Goal: Check status: Check status

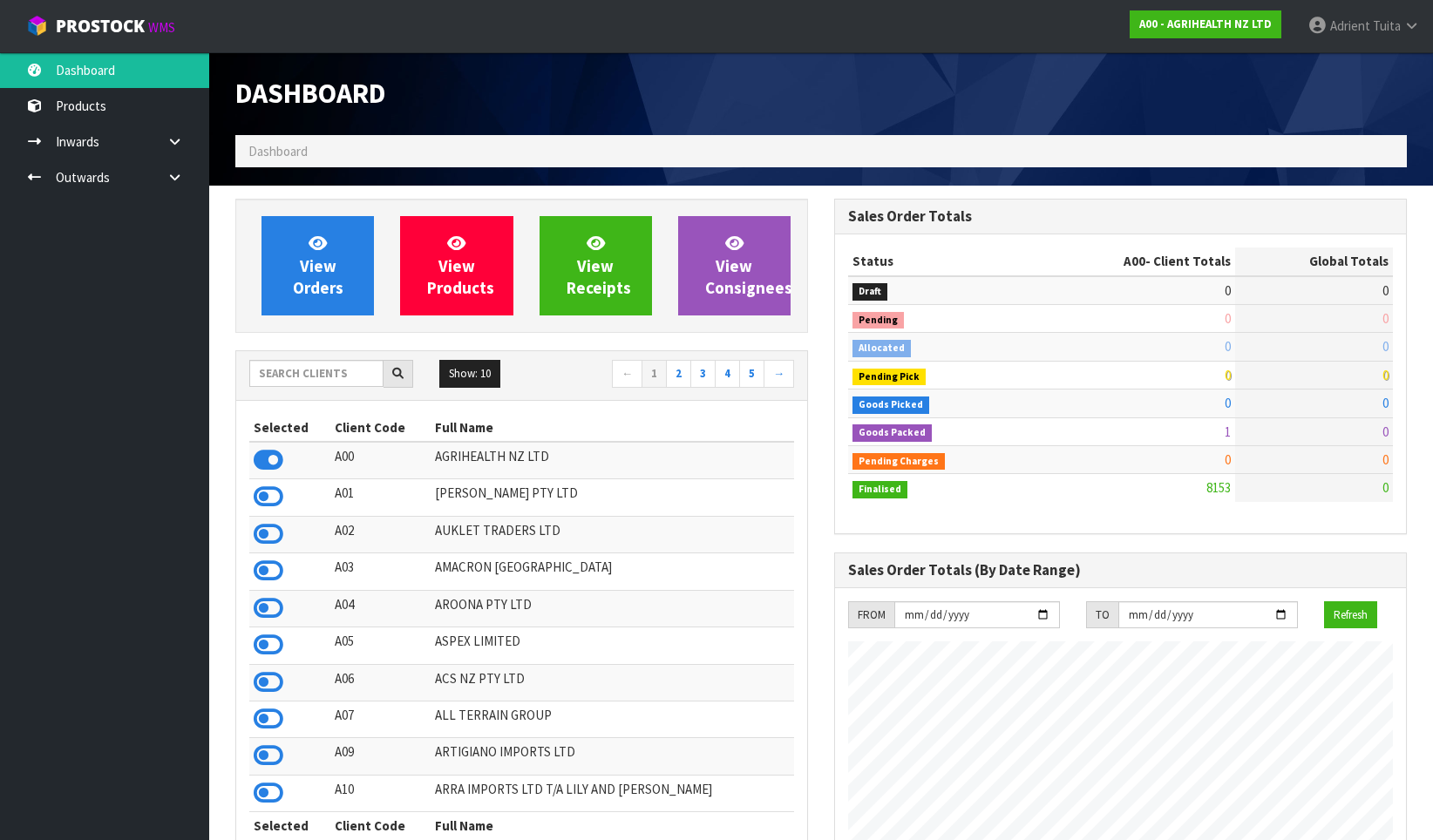
scroll to position [1320, 598]
click at [296, 368] on input "text" at bounding box center [317, 373] width 134 height 27
type input "K01"
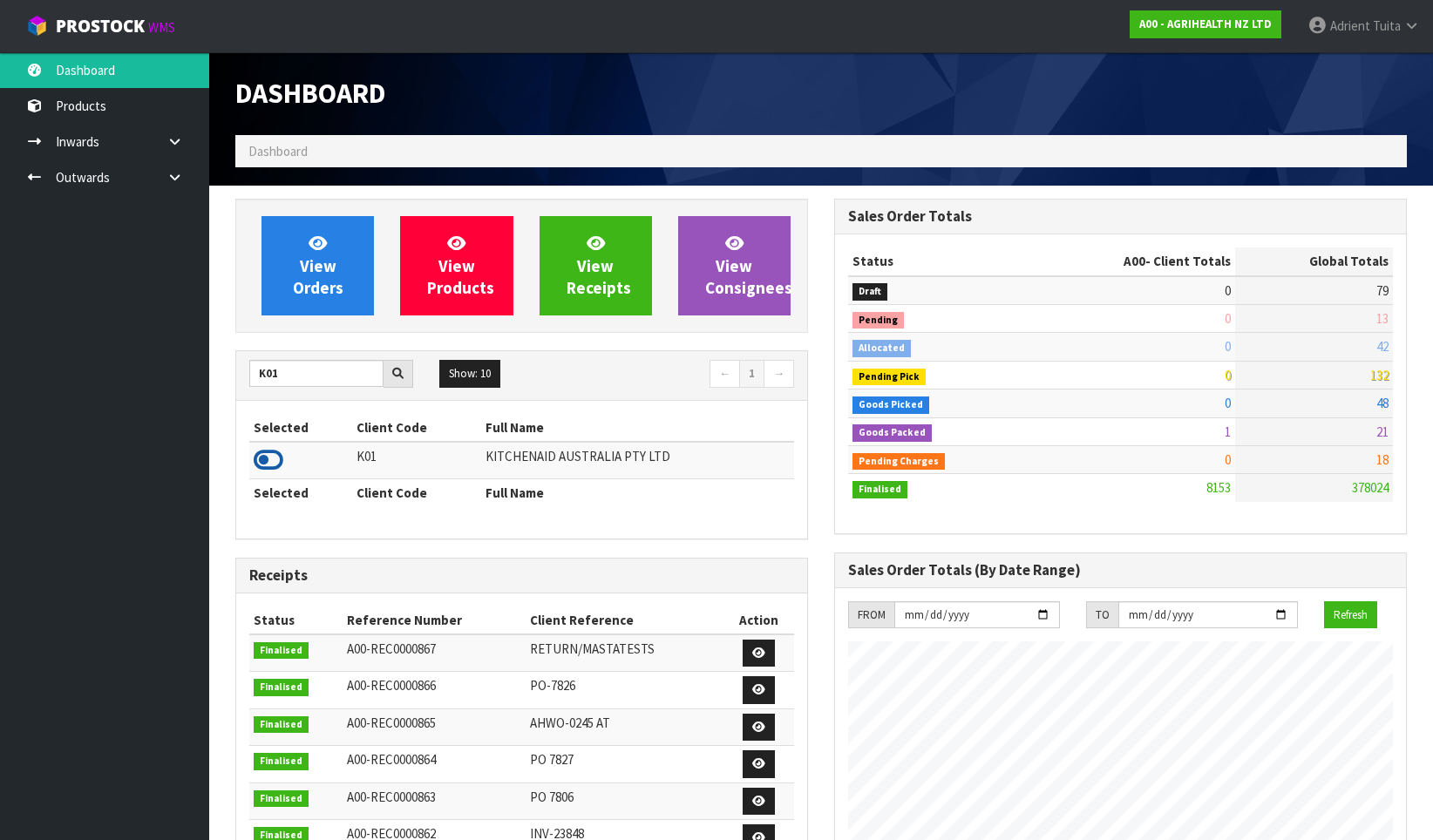
click at [266, 463] on icon at bounding box center [268, 460] width 29 height 26
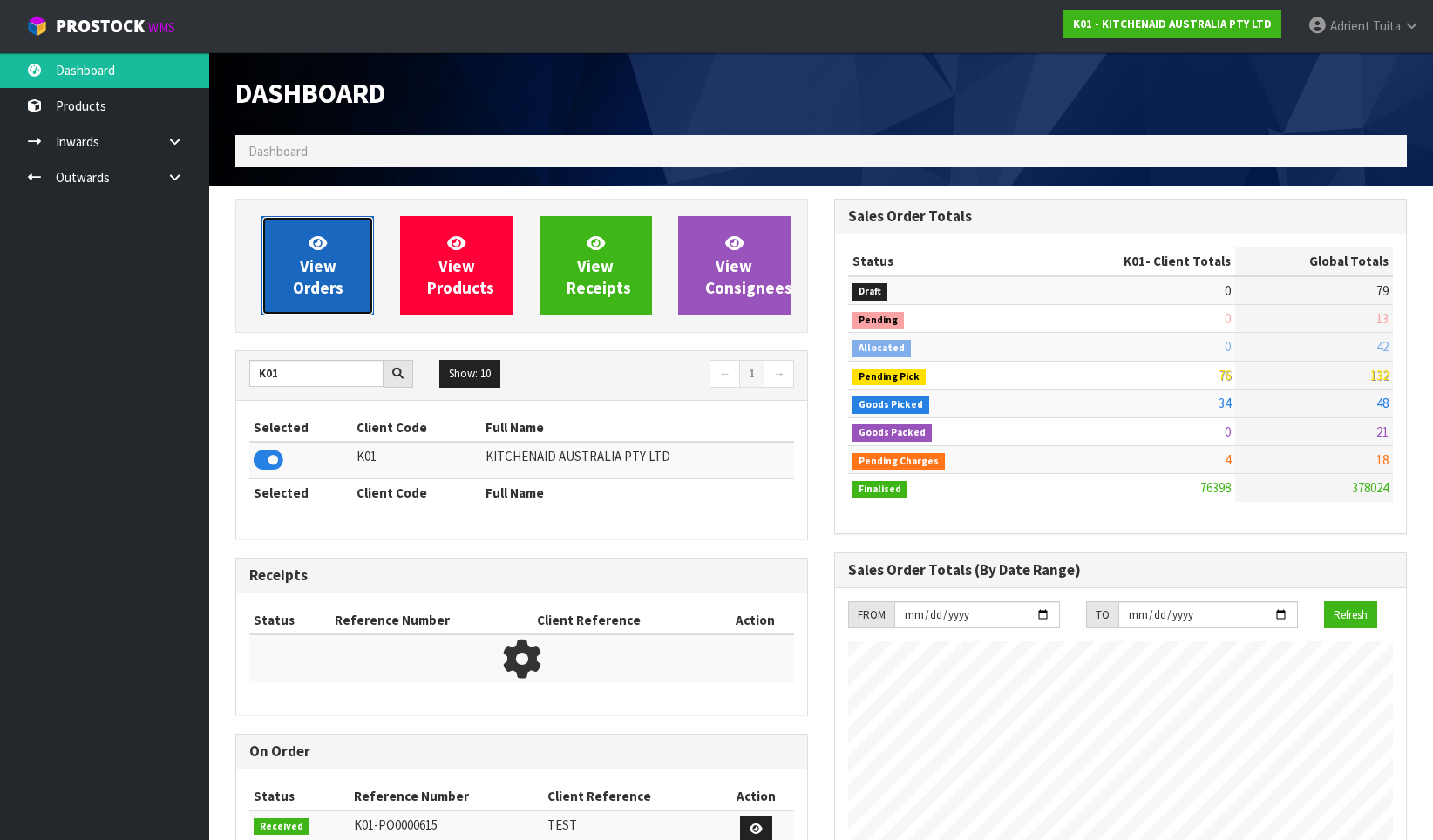
click at [295, 300] on link "View Orders" at bounding box center [318, 266] width 112 height 99
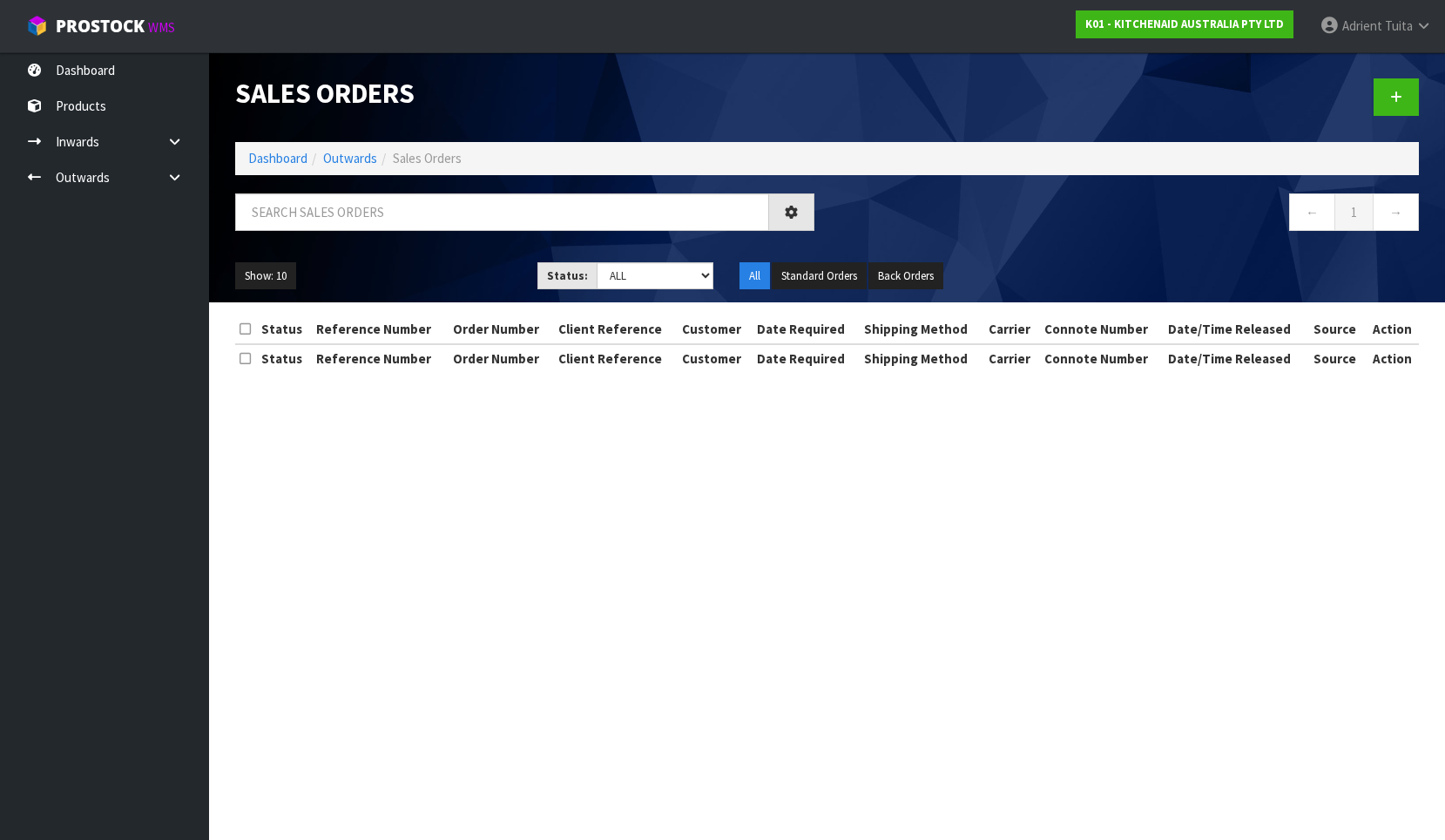
click at [284, 238] on div at bounding box center [525, 218] width 606 height 50
click at [296, 220] on input "text" at bounding box center [502, 213] width 534 height 38
type input "7"
type input "7312"
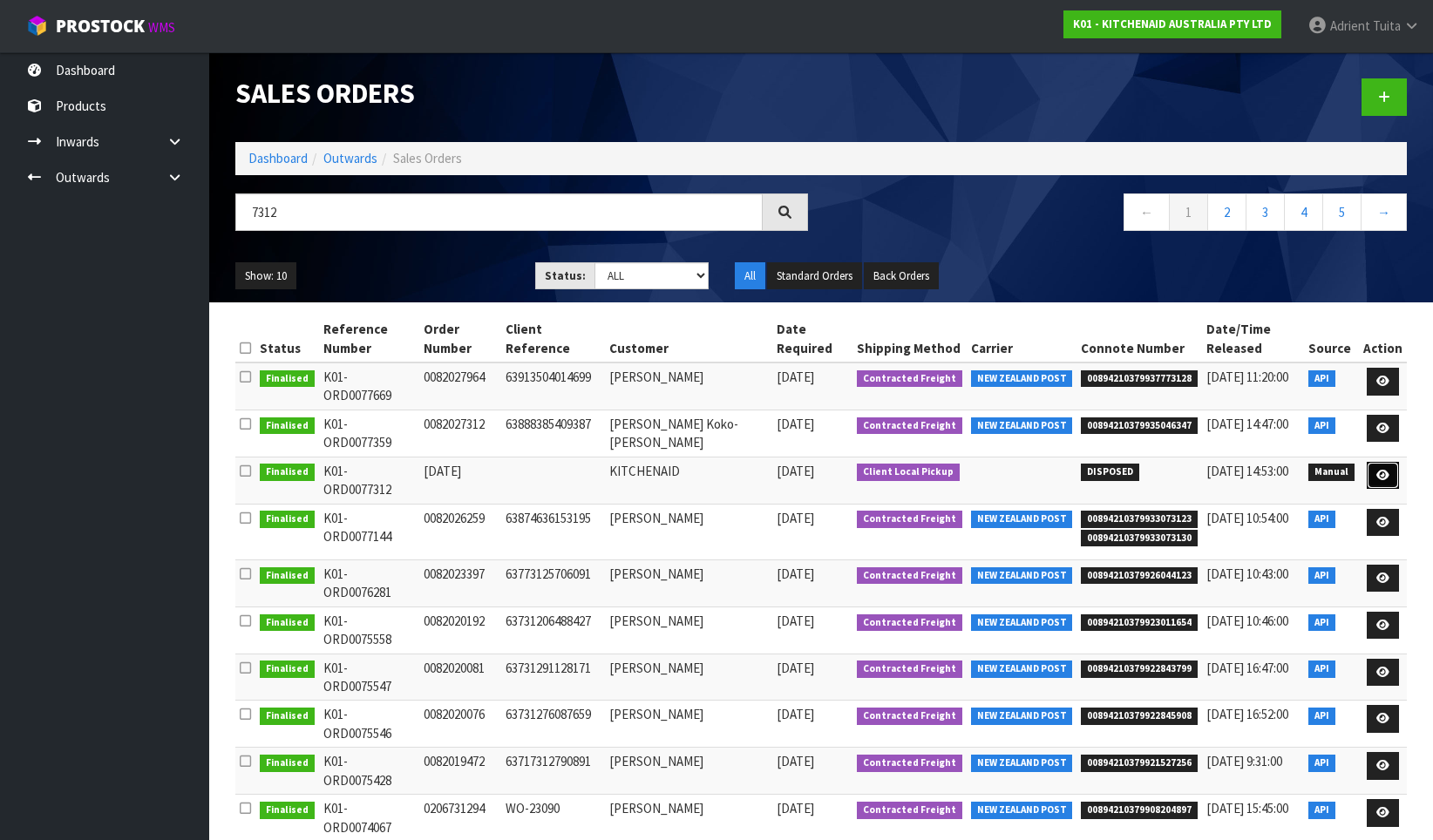
click at [1382, 462] on link at bounding box center [1383, 476] width 32 height 28
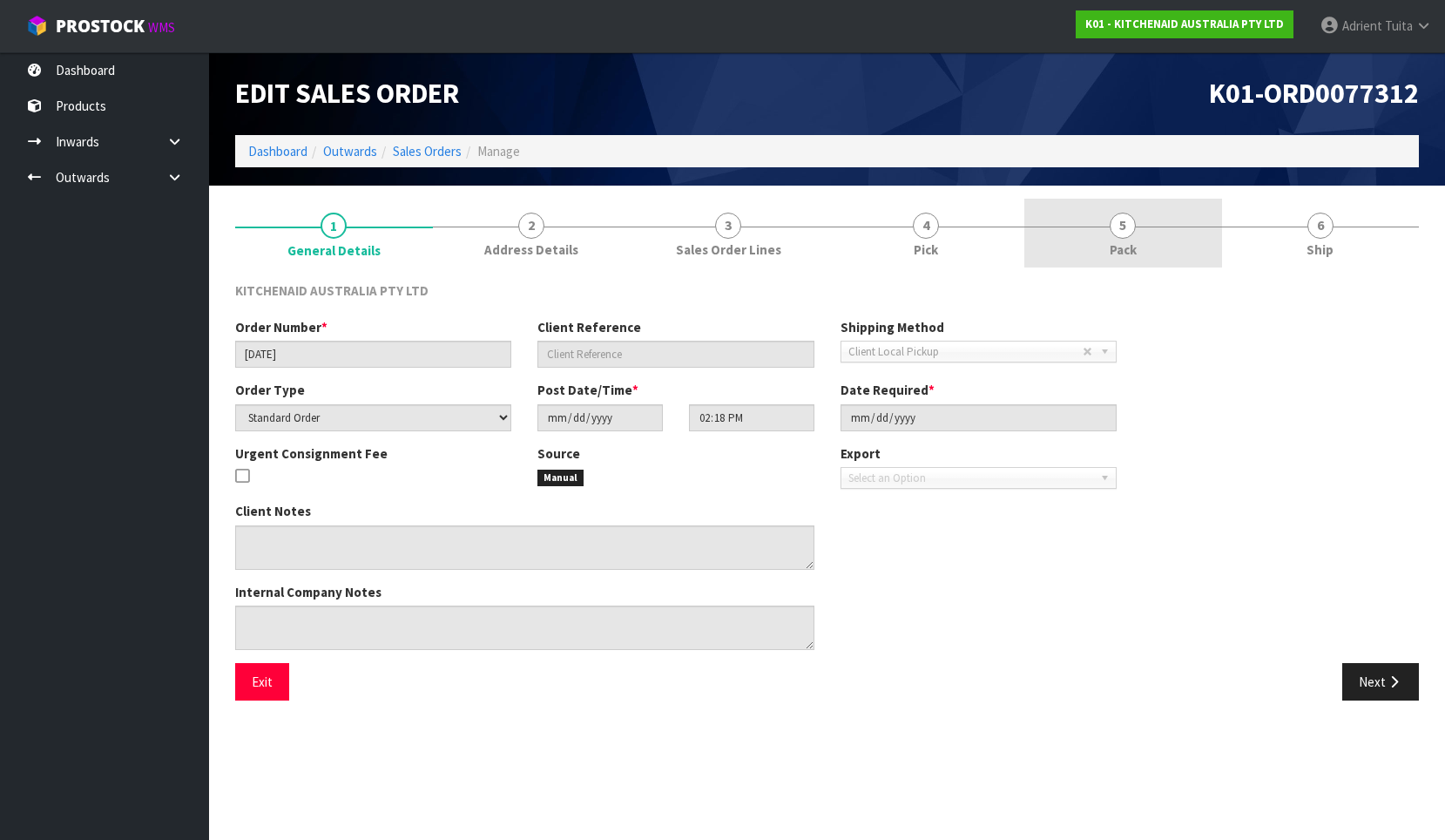
click at [1287, 221] on link "6 Ship" at bounding box center [1320, 232] width 198 height 69
click at [1055, 250] on link "5 Pack" at bounding box center [1123, 232] width 198 height 69
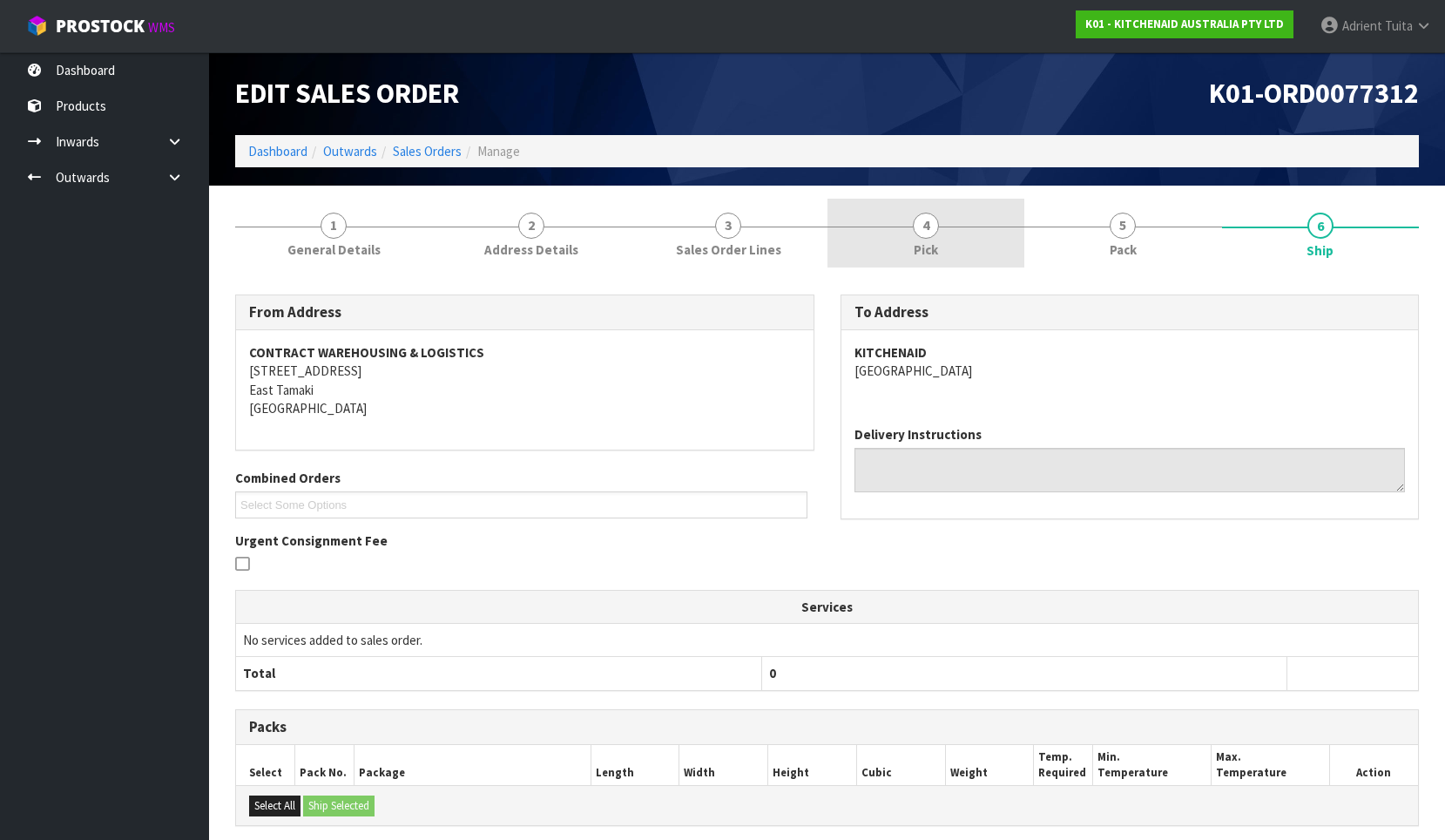
click at [1075, 217] on link "5 Pack" at bounding box center [1123, 232] width 198 height 69
click at [952, 221] on link "4 Pick" at bounding box center [926, 232] width 198 height 69
click at [938, 233] on link "4 Pick" at bounding box center [926, 232] width 198 height 69
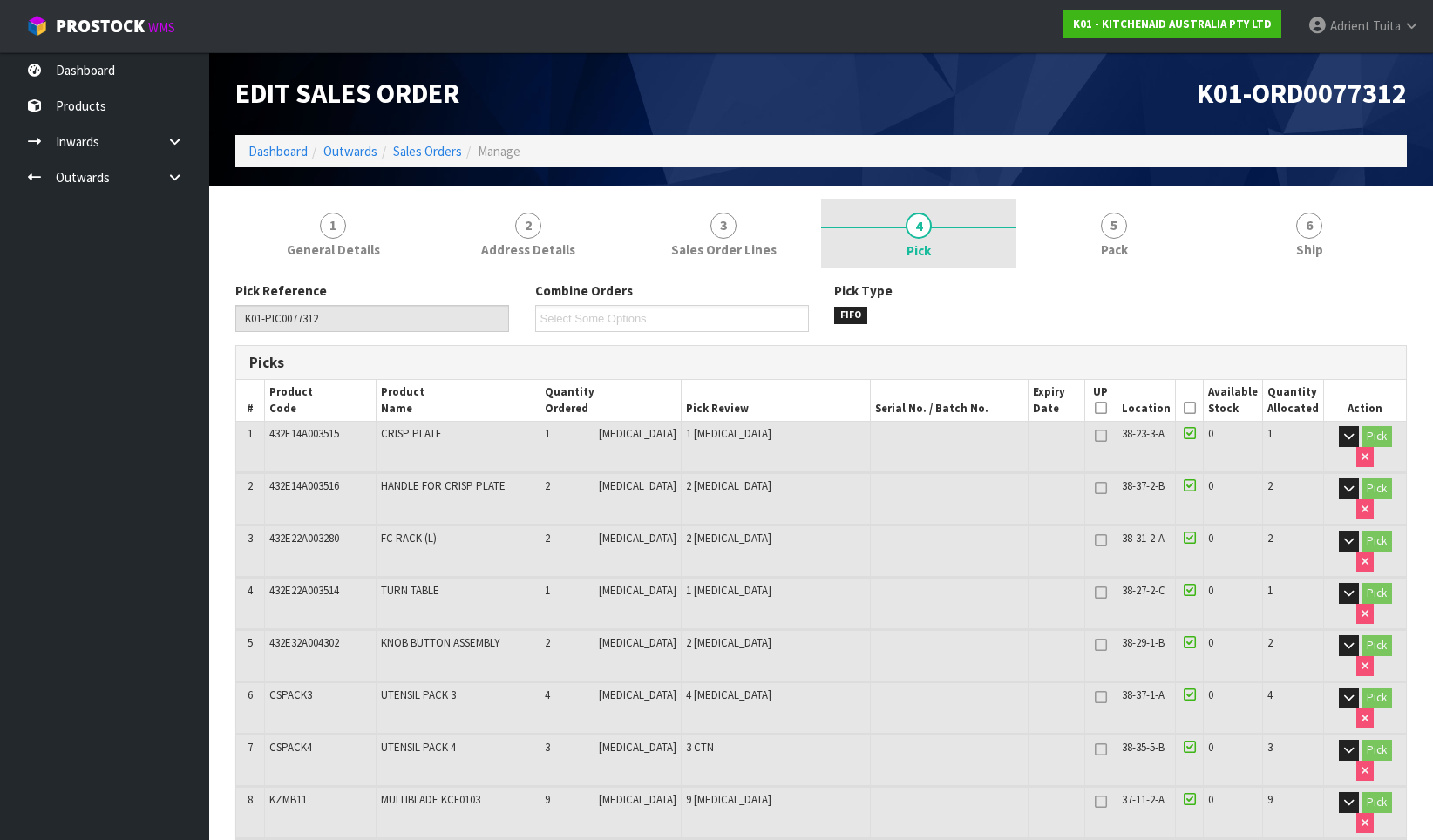
click at [929, 231] on span "4" at bounding box center [919, 226] width 26 height 26
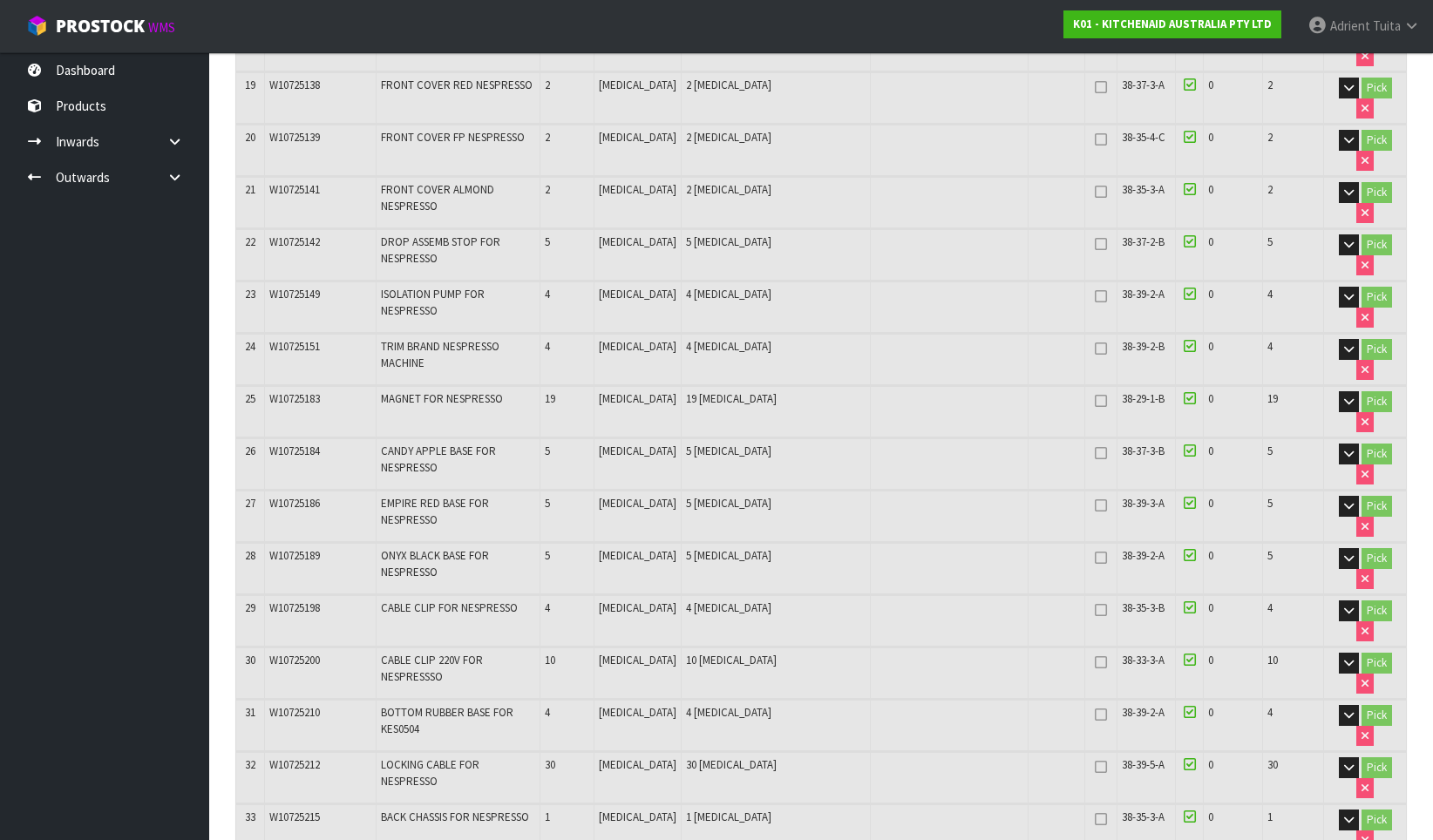
scroll to position [1307, 0]
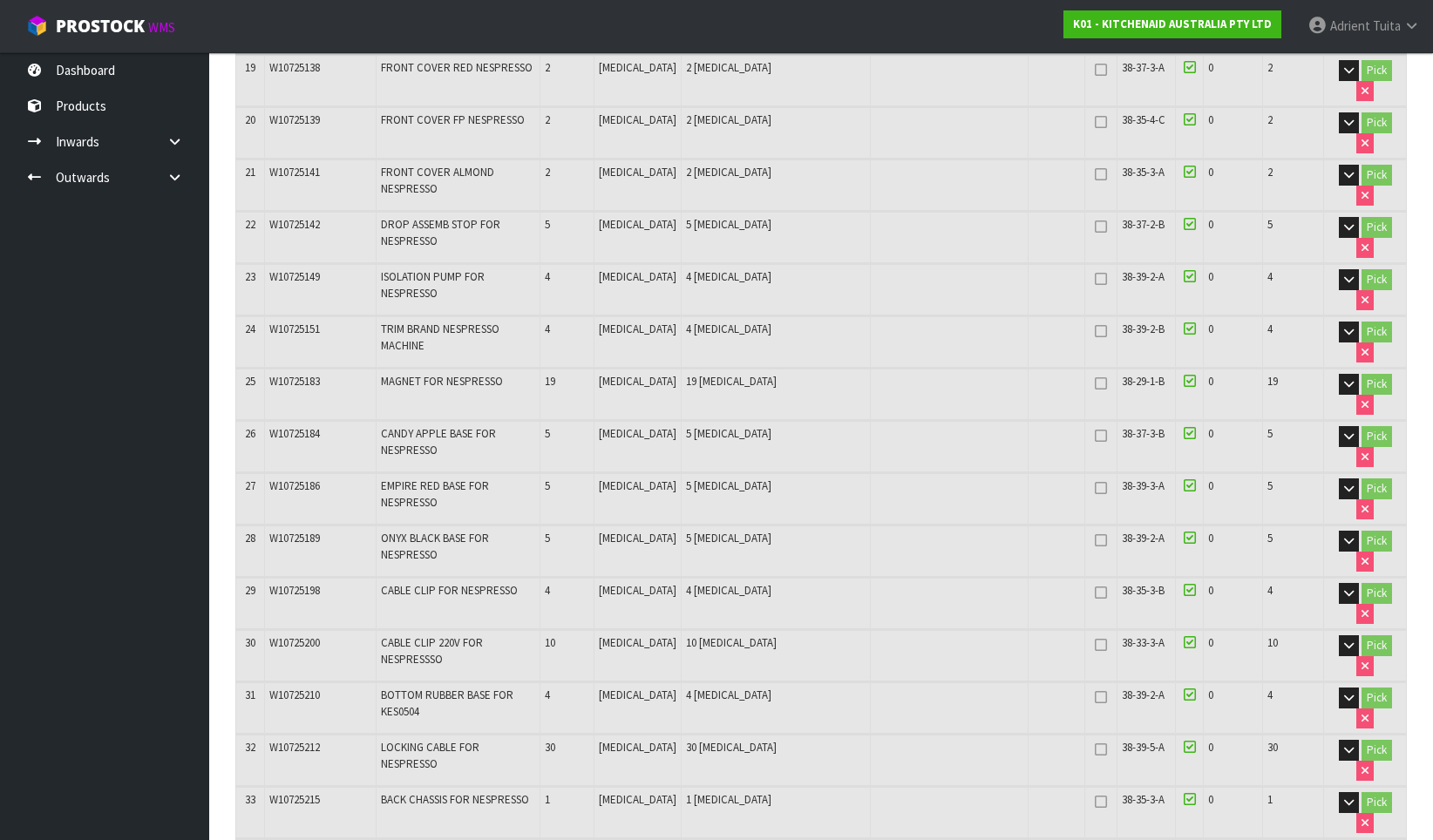
copy tr "W10749017"
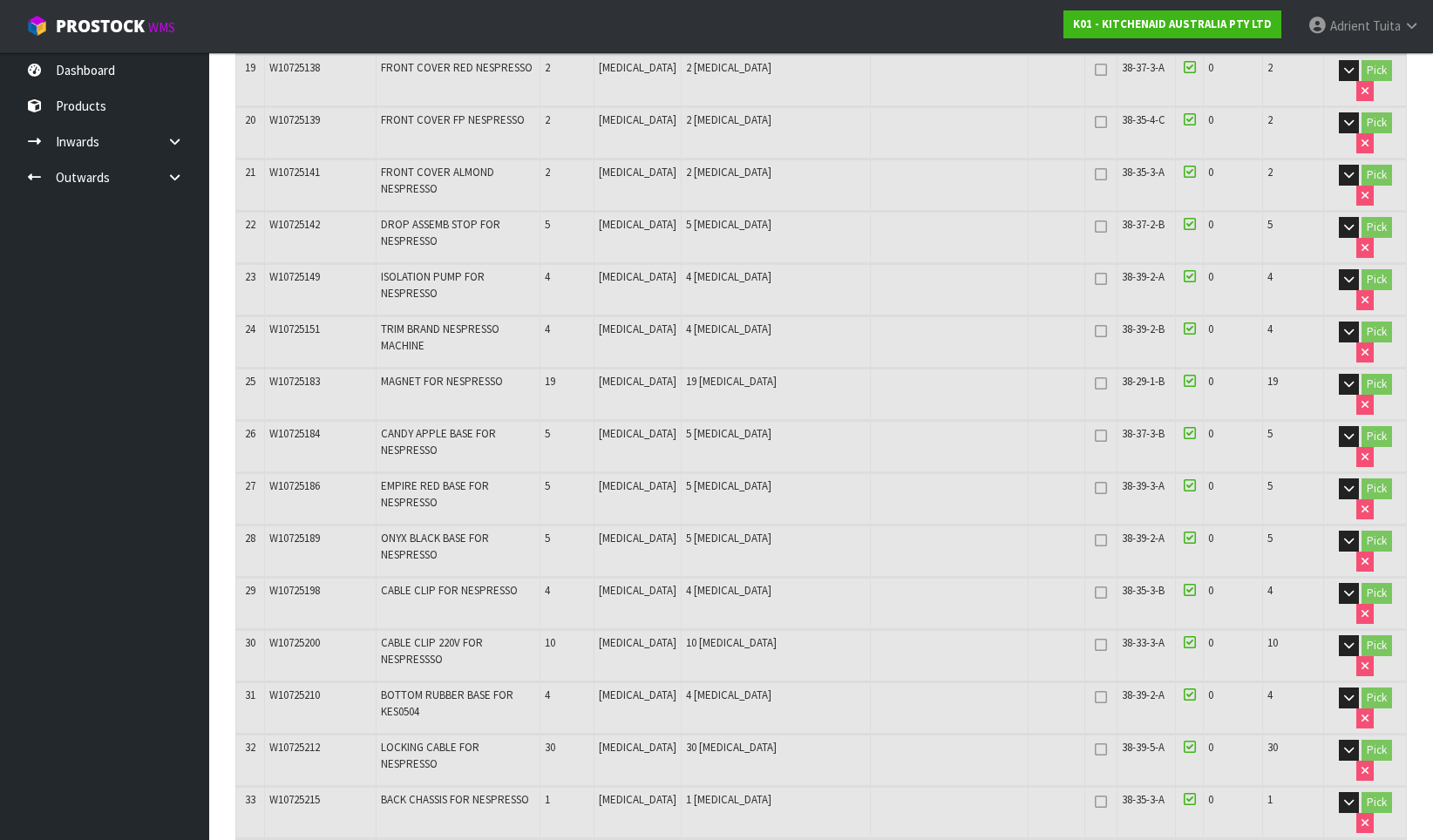
copy tr "W10749017"
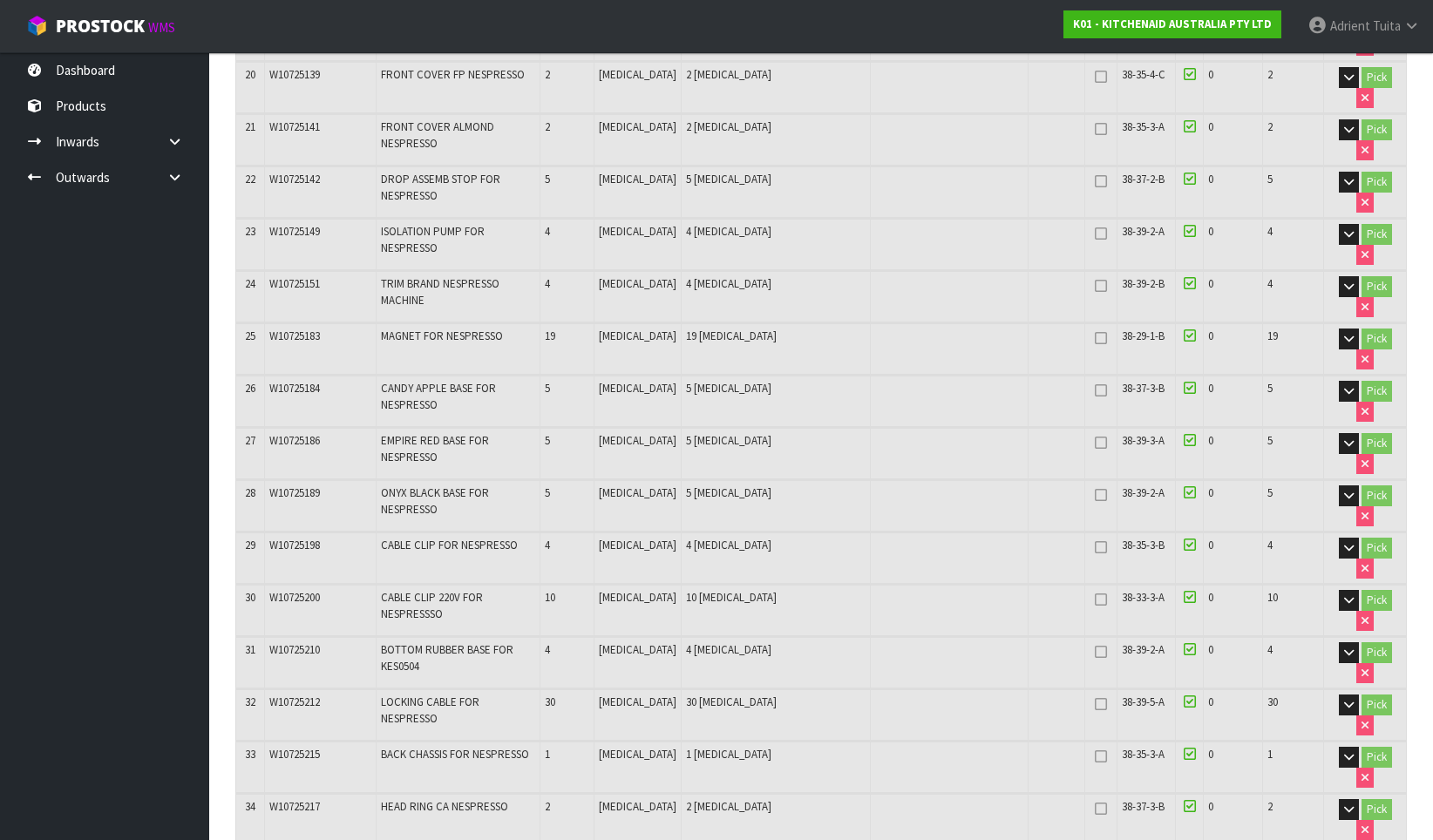
scroll to position [1481, 0]
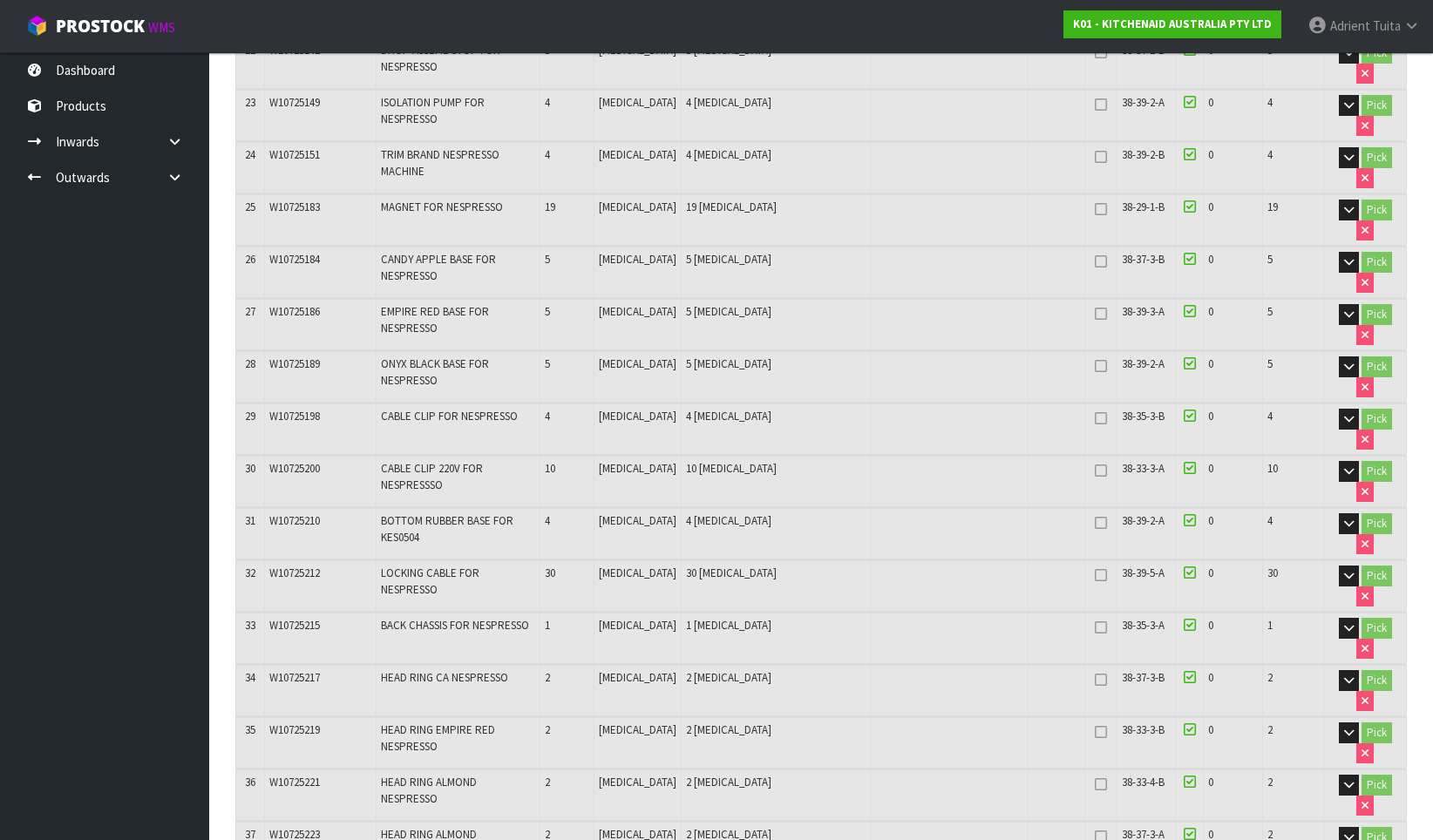
click at [302, 722] on span "W10725219" at bounding box center [294, 729] width 50 height 15
copy tr "W10725219"
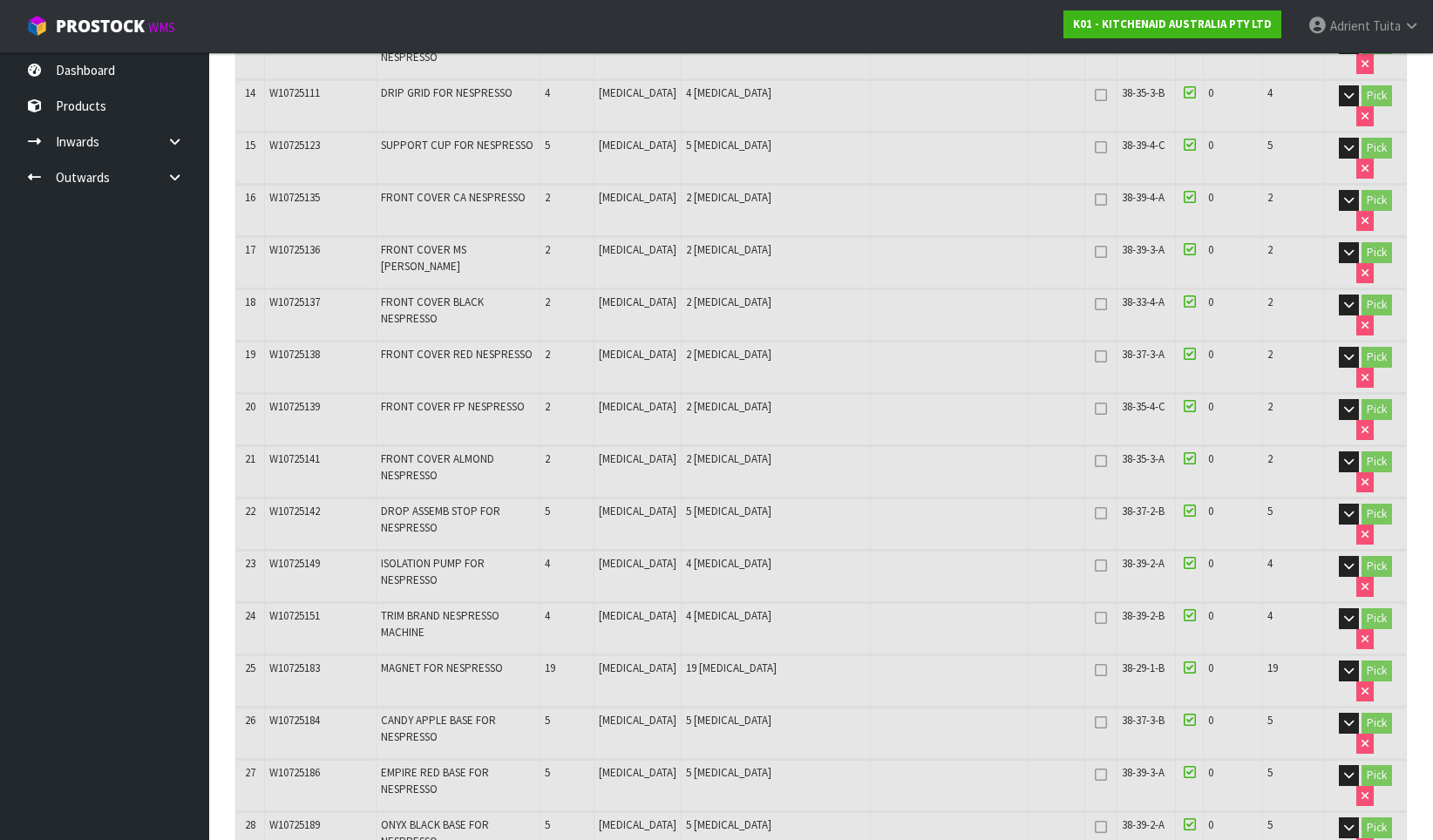
scroll to position [1132, 0]
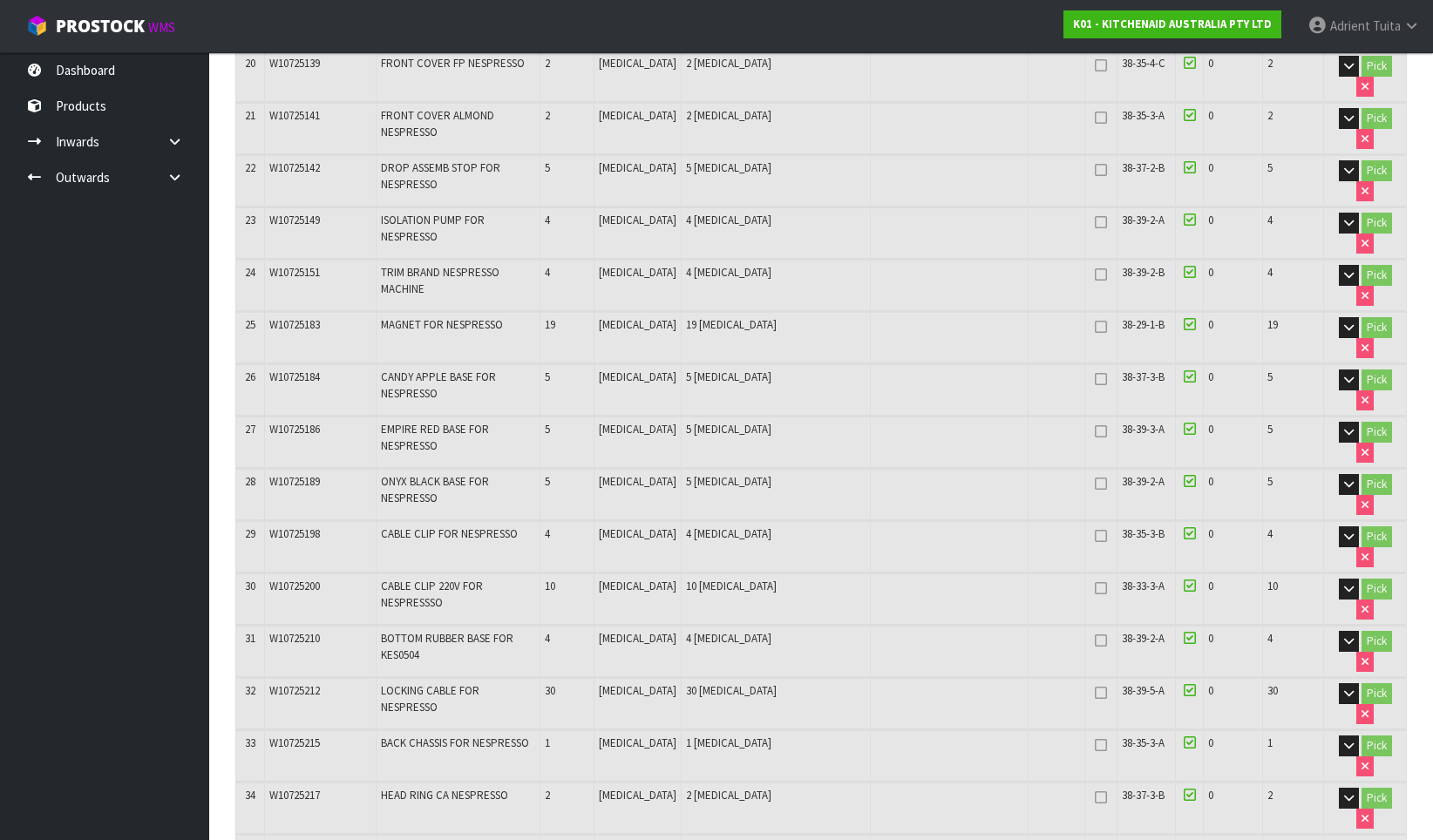
scroll to position [1394, 0]
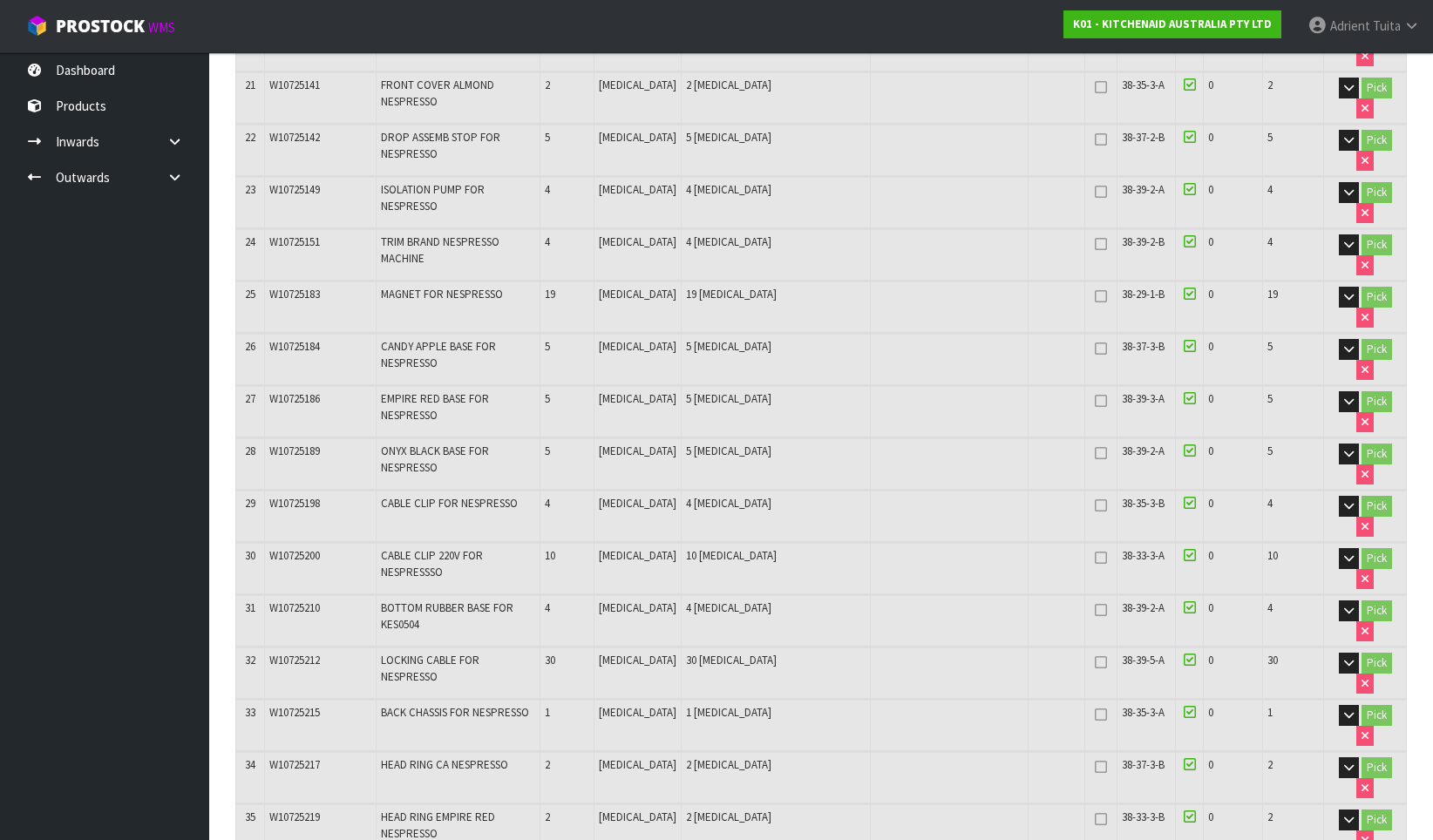
copy tr "W10757795"
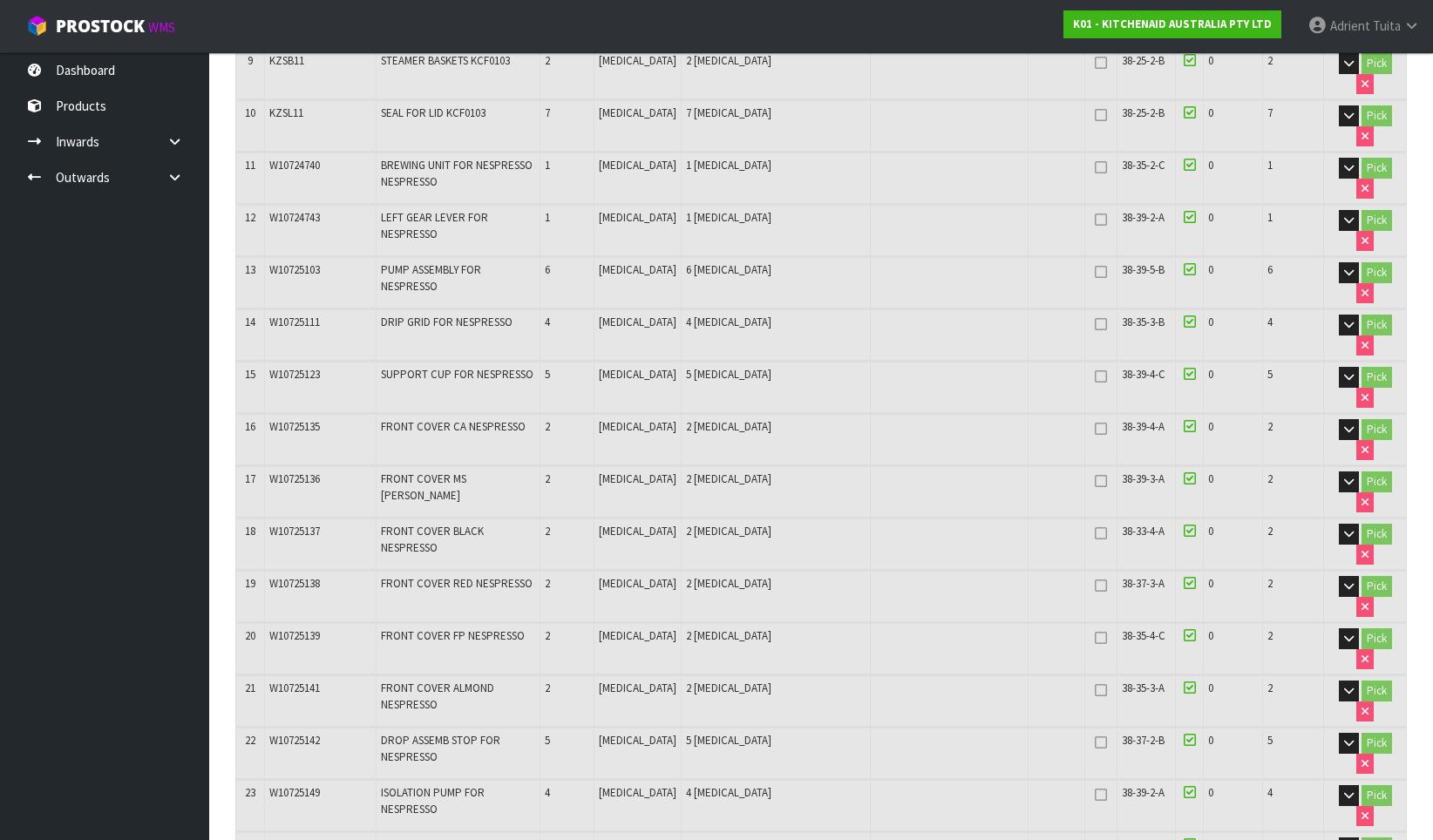
scroll to position [784, 0]
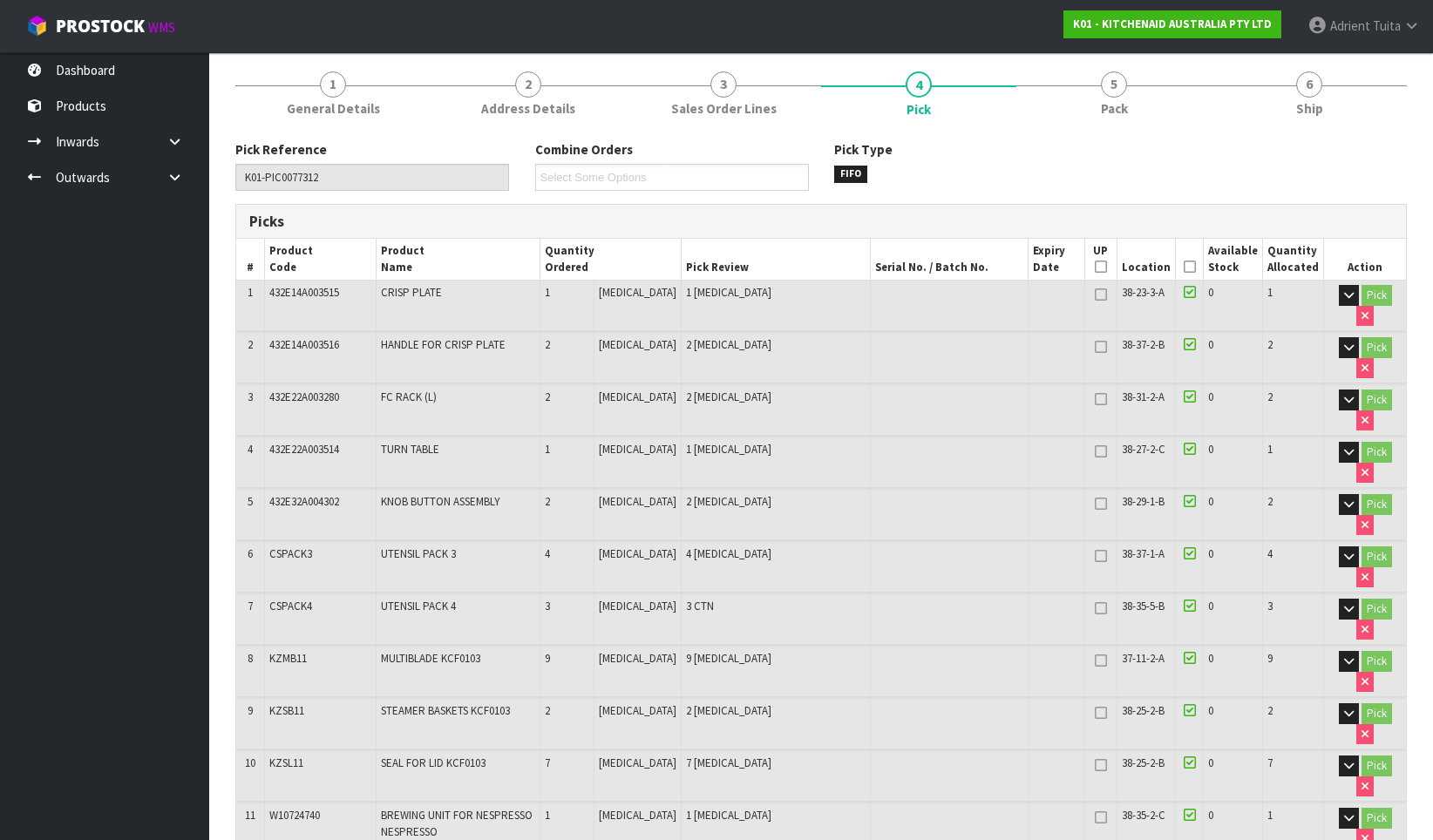
click at [283, 494] on span "432E32A004302" at bounding box center [304, 502] width 70 height 15
copy tr "432E32A004302"
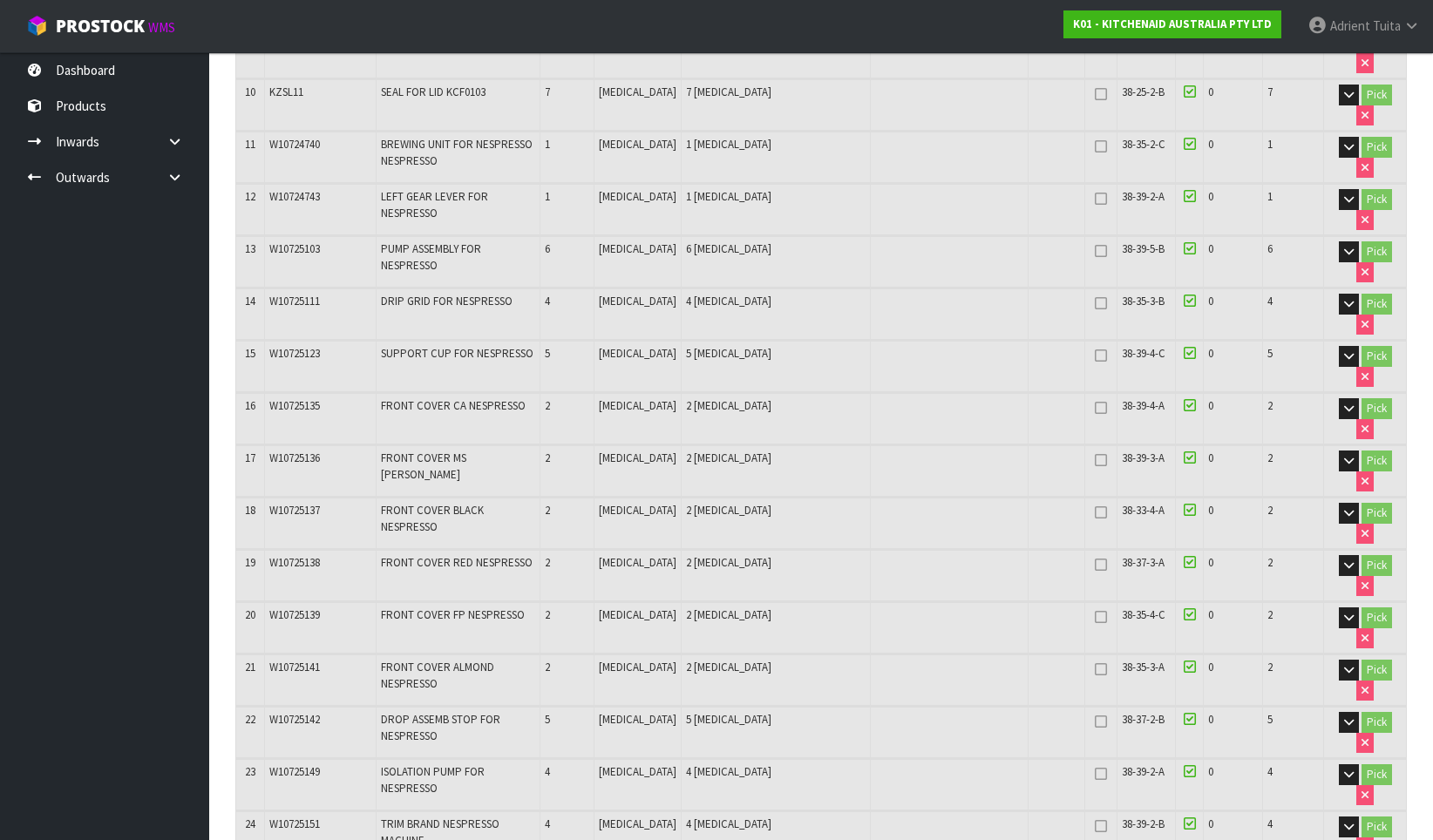
copy tr "W10725183"
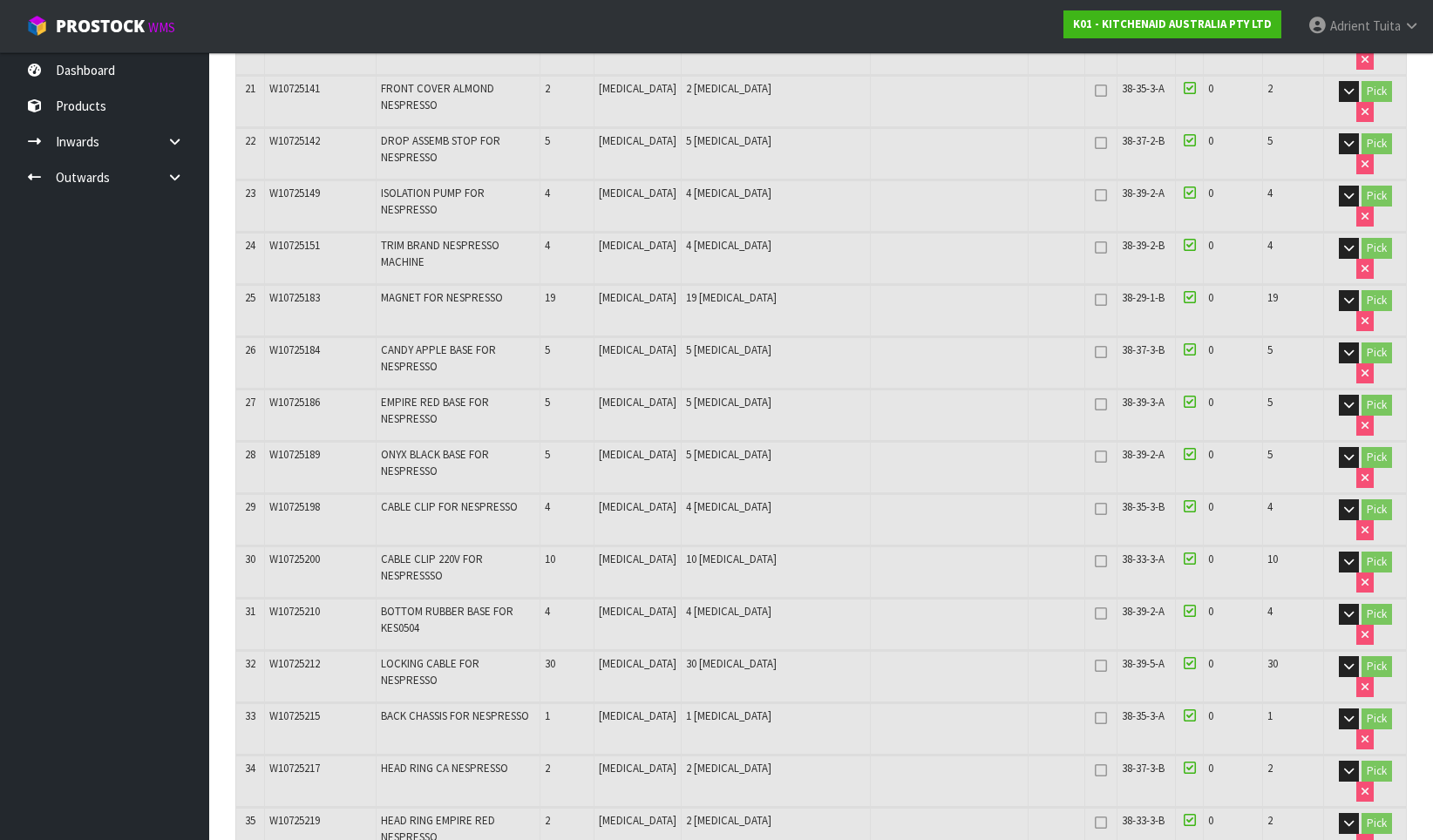
copy tr "W10749013"
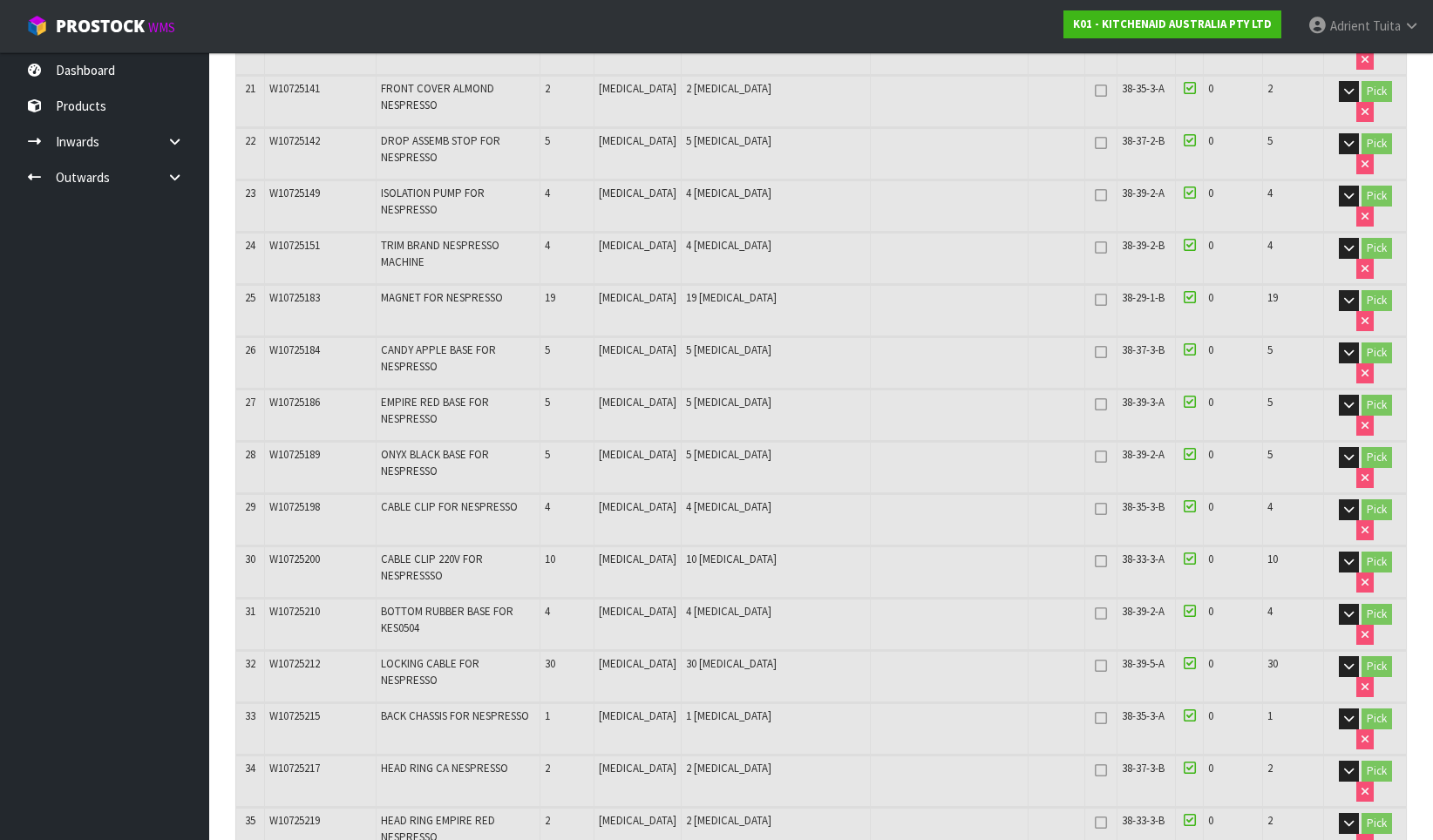
copy span "W10749021"
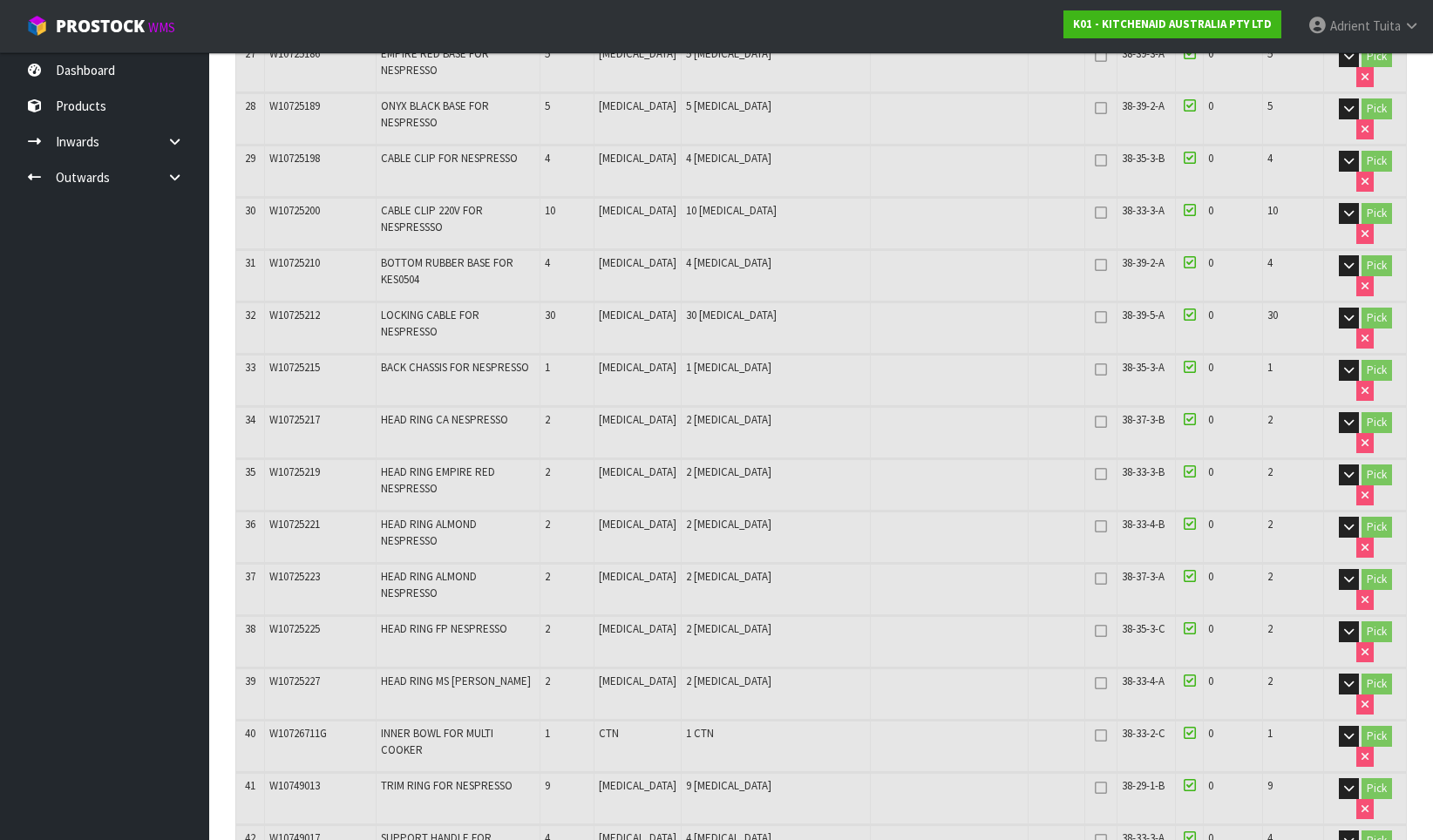
scroll to position [109, 0]
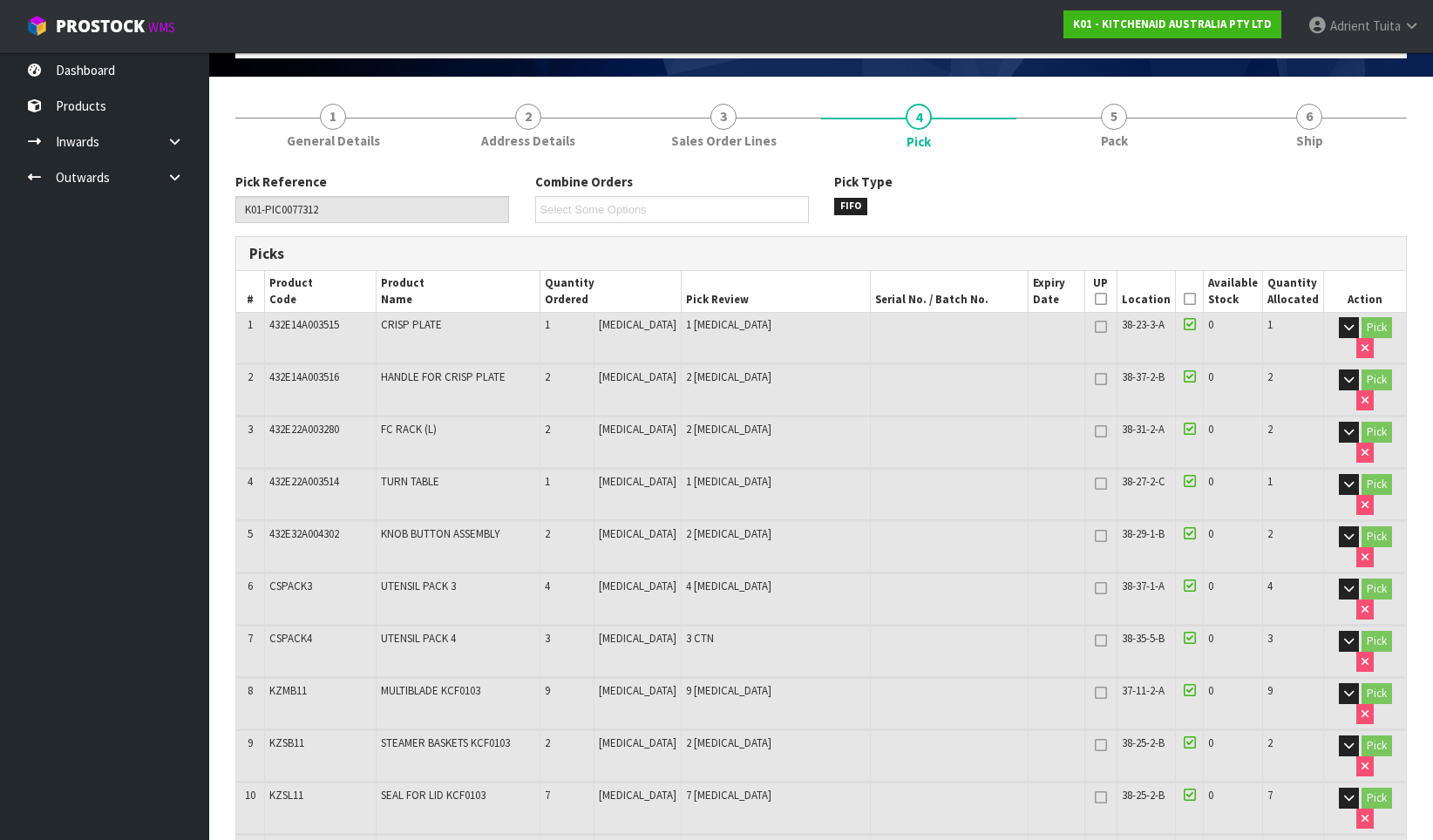
click at [293, 474] on span "432E22A003514" at bounding box center [304, 482] width 70 height 15
copy tr "432E22A003514"
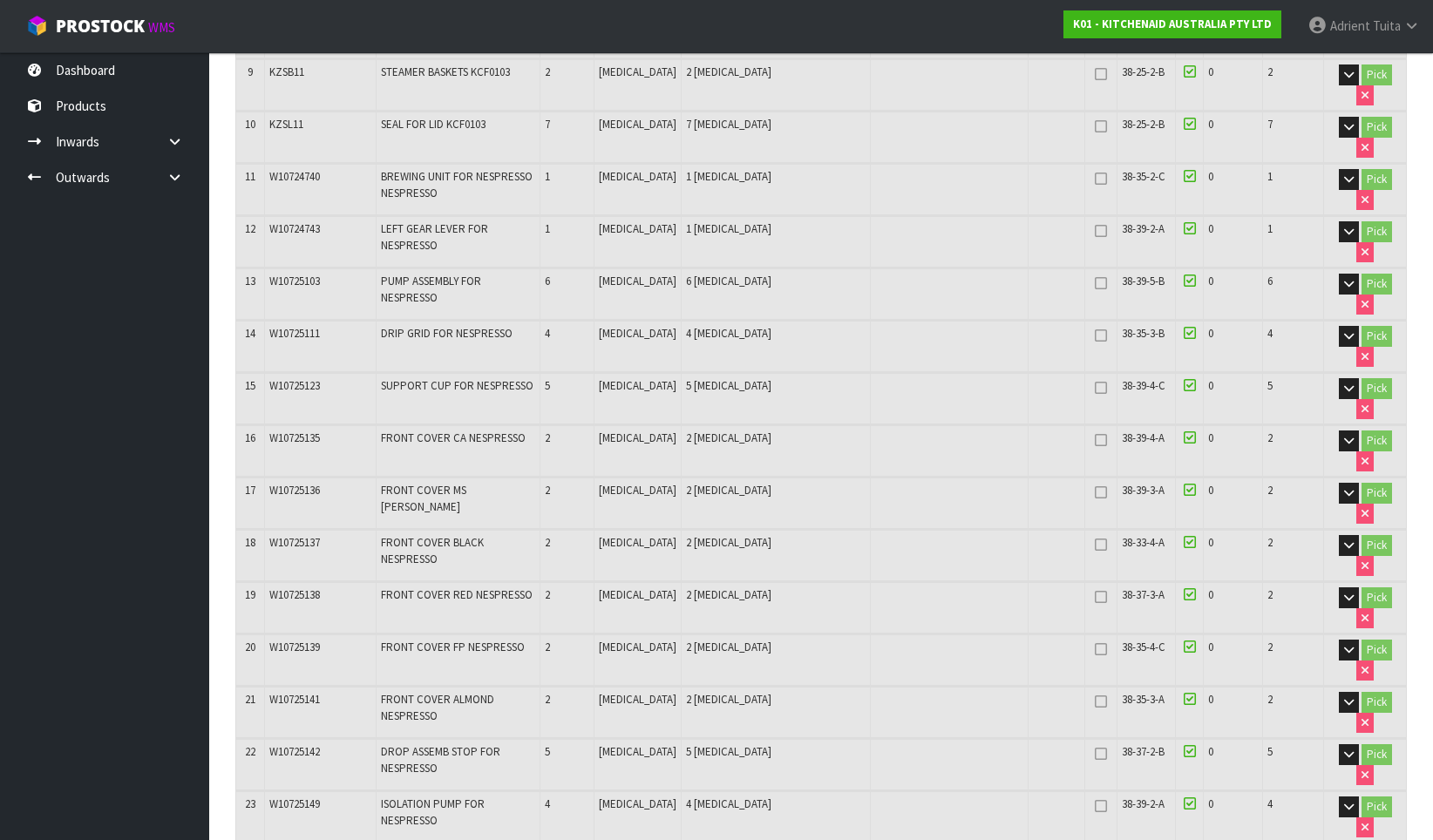
click at [282, 839] on span "W10725151" at bounding box center [294, 856] width 50 height 15
copy span "W10725151"
click at [260, 791] on td "23" at bounding box center [250, 816] width 28 height 51
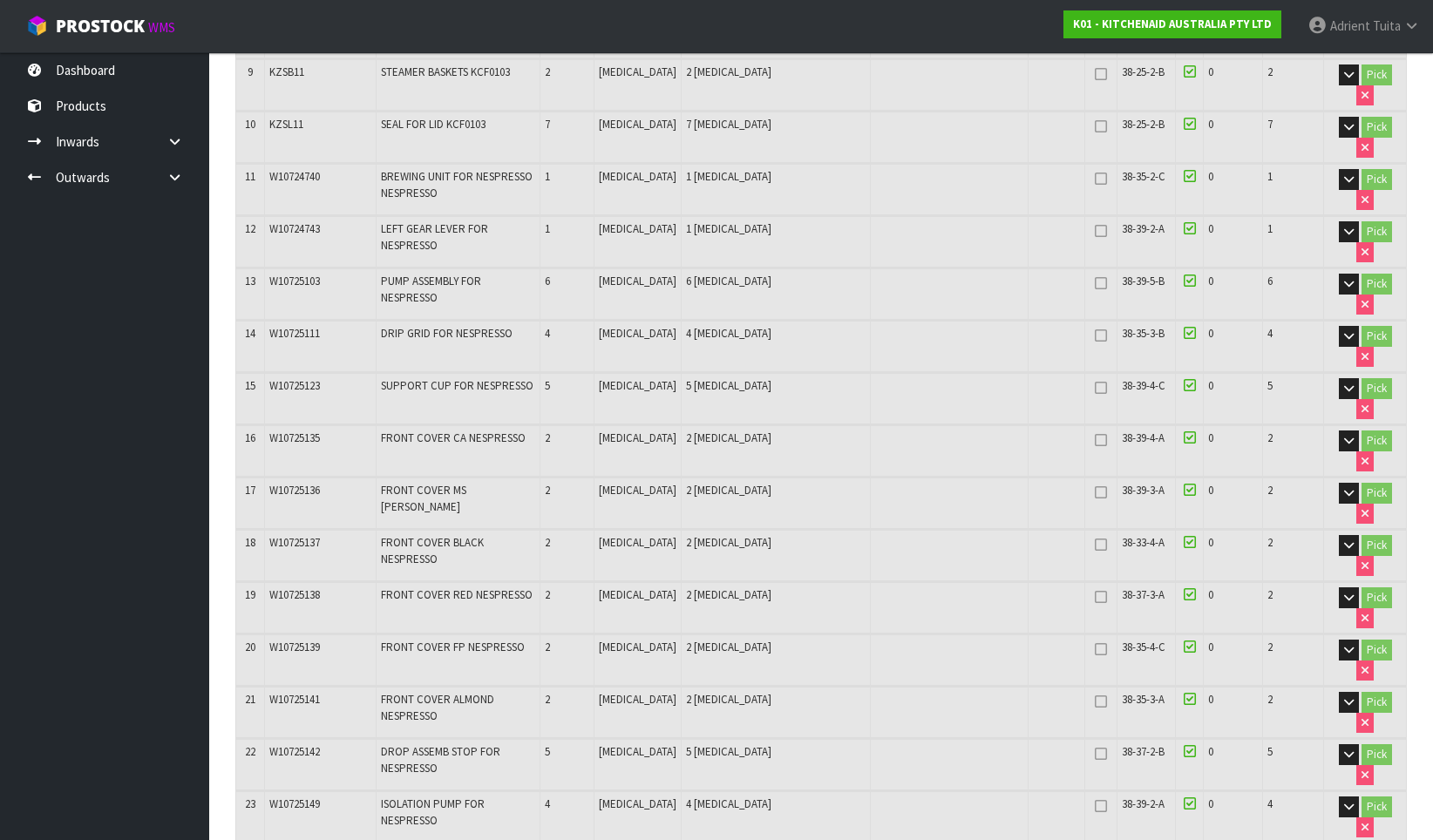
click at [353, 791] on td "W10725149" at bounding box center [319, 816] width 112 height 51
click at [280, 797] on span "W10725149" at bounding box center [294, 804] width 50 height 15
click at [279, 797] on span "W10725149" at bounding box center [294, 804] width 50 height 15
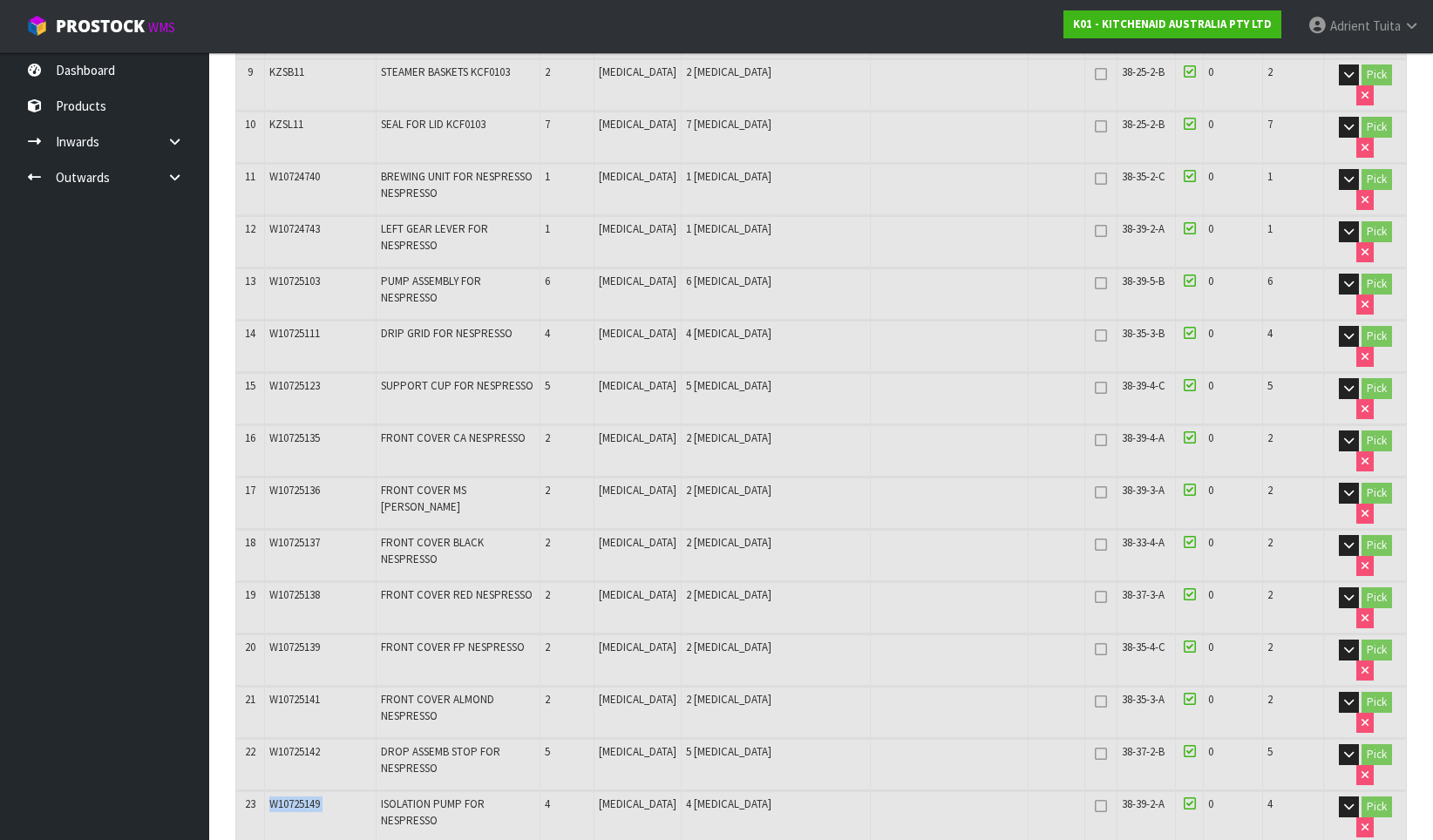
click at [279, 797] on span "W10725149" at bounding box center [294, 804] width 50 height 15
click at [319, 378] on span "W10725123" at bounding box center [294, 386] width 50 height 15
click at [272, 378] on span "W10725123" at bounding box center [294, 386] width 50 height 15
click at [278, 378] on span "W10725123" at bounding box center [294, 386] width 50 height 15
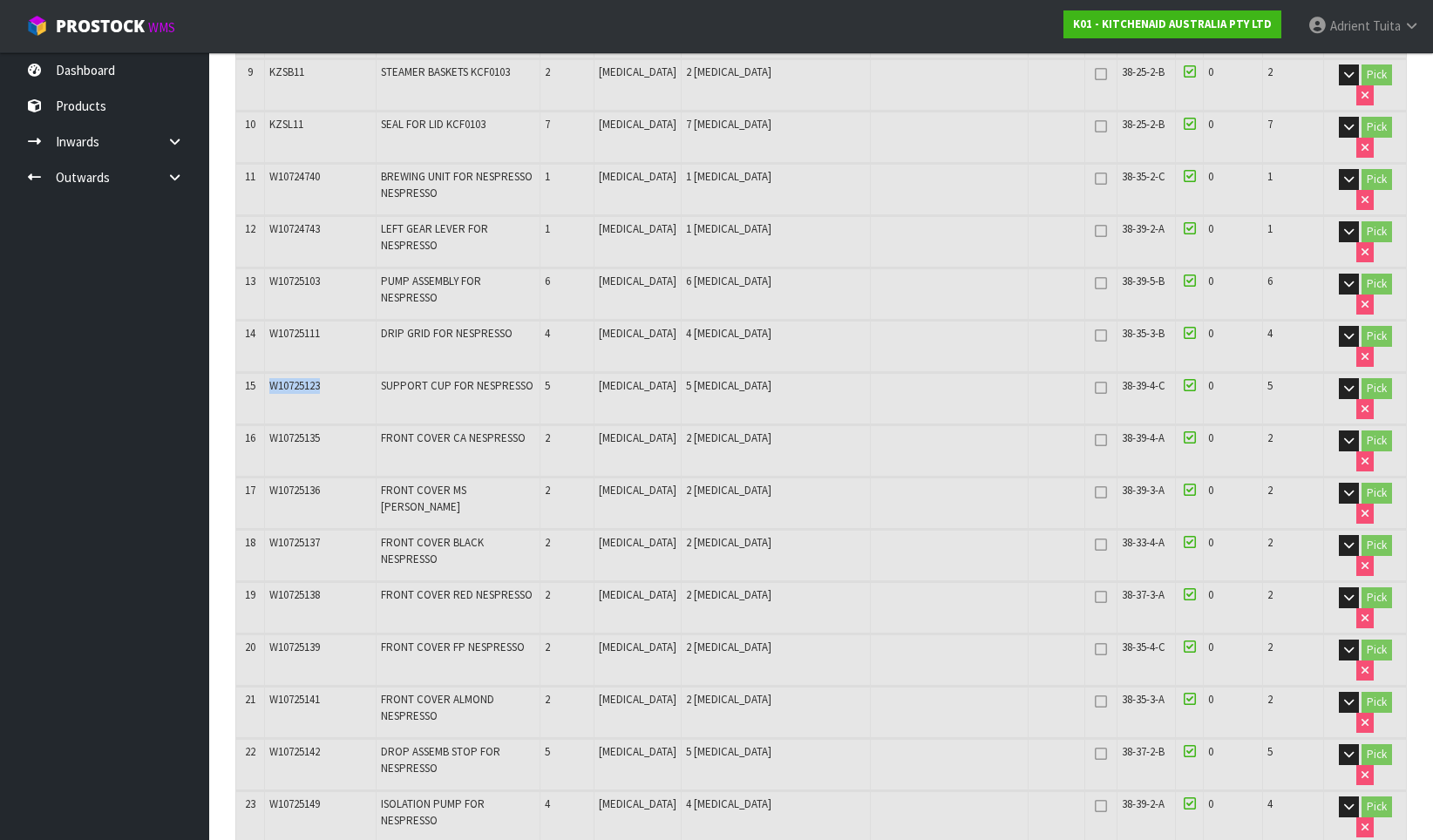
click at [278, 378] on span "W10725123" at bounding box center [294, 386] width 50 height 15
click at [285, 378] on span "W10725123" at bounding box center [294, 386] width 50 height 15
